Goal: Task Accomplishment & Management: Complete application form

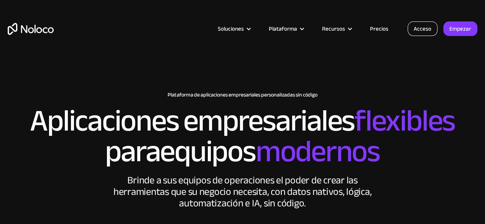
click at [426, 29] on font "Acceso" at bounding box center [423, 28] width 18 height 11
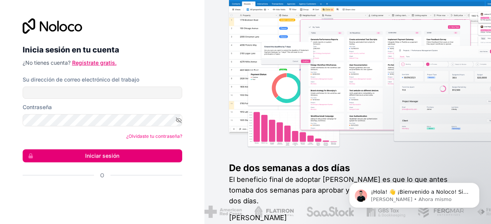
click at [91, 63] on font "Regístrate gratis." at bounding box center [94, 62] width 44 height 7
